Goal: Book appointment/travel/reservation

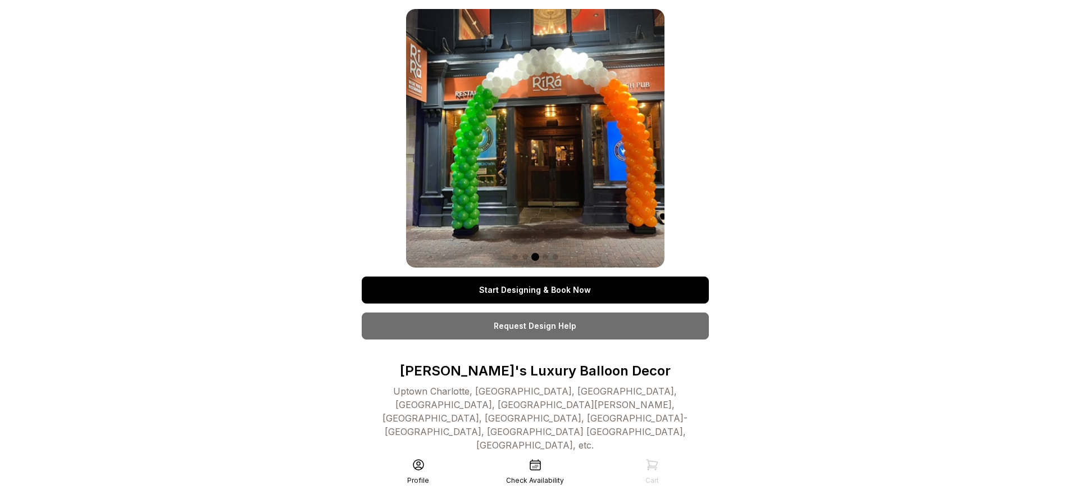
click at [535, 290] on link "Start Designing & Book Now" at bounding box center [535, 289] width 347 height 27
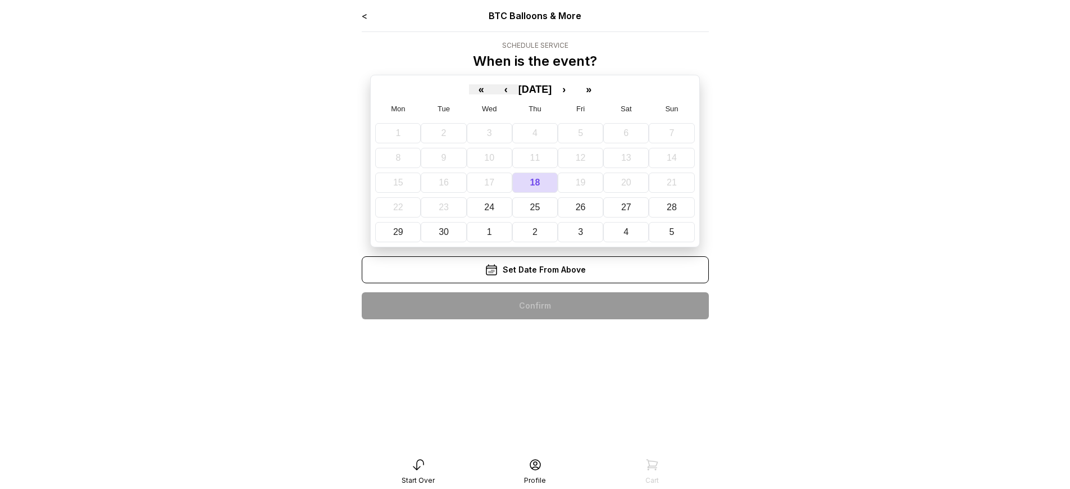
click at [535, 305] on div "< BTC Balloons & More Schedule Service When is the event? « ‹ [DATE] › » Mon Tu…" at bounding box center [535, 168] width 347 height 319
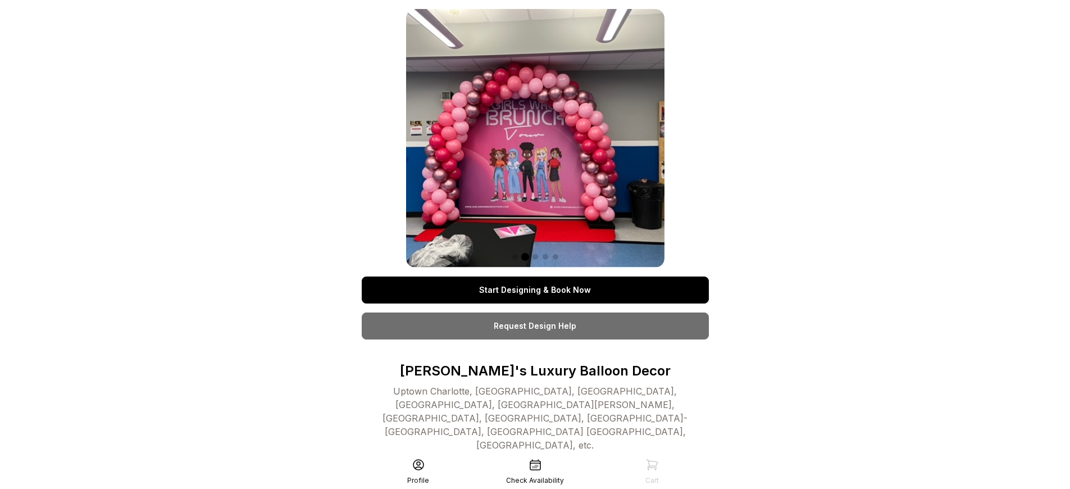
click at [535, 290] on link "Start Designing & Book Now" at bounding box center [535, 289] width 347 height 27
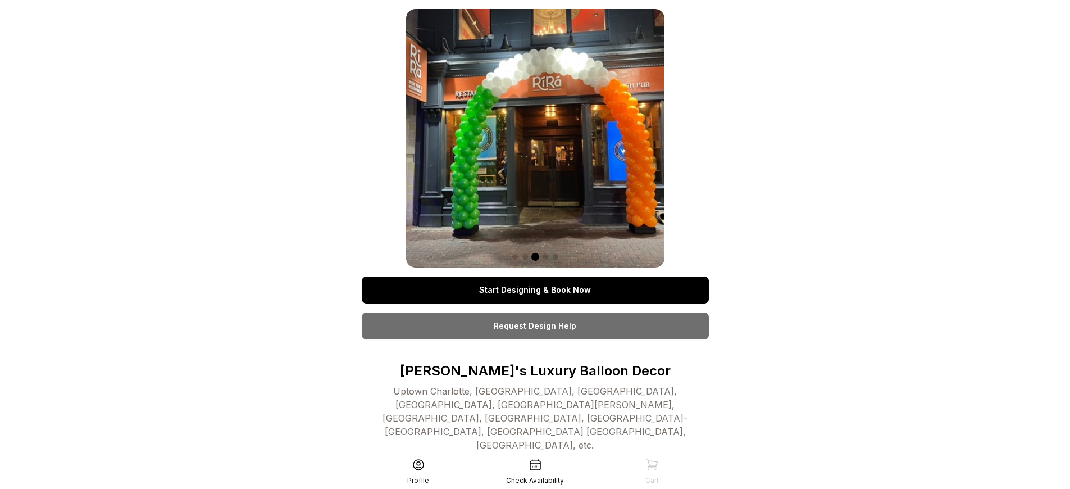
click at [535, 290] on link "Start Designing & Book Now" at bounding box center [535, 289] width 347 height 27
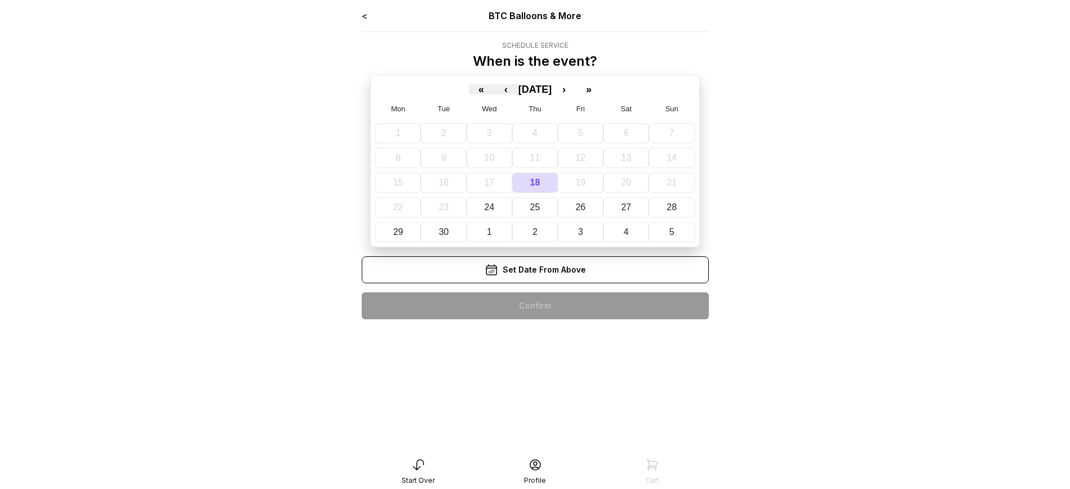
click at [535, 305] on div "< BTC Balloons & More Schedule Service When is the event? « ‹ [DATE] › » Mon Tu…" at bounding box center [535, 168] width 347 height 319
